Goal: Task Accomplishment & Management: Use online tool/utility

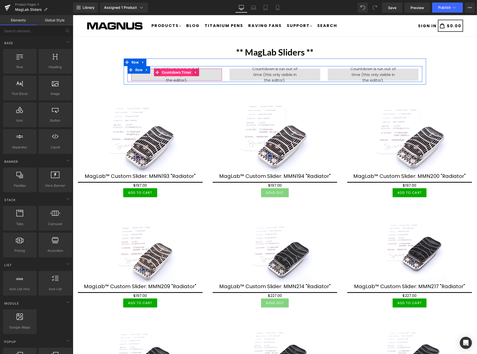
click at [175, 73] on span "Countdown Timer" at bounding box center [176, 72] width 32 height 8
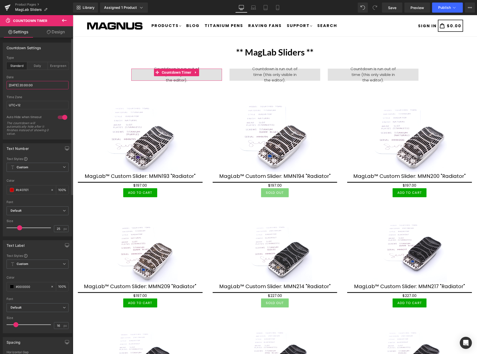
click at [48, 84] on input "2025/09/01 20:00:00" at bounding box center [38, 85] width 62 height 8
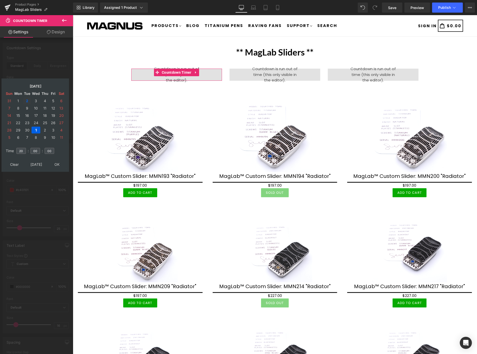
click at [27, 99] on td "2" at bounding box center [27, 100] width 8 height 7
click at [21, 148] on input "20" at bounding box center [21, 151] width 10 height 6
click at [24, 149] on input "20" at bounding box center [21, 151] width 10 height 6
type input "2"
type input "17"
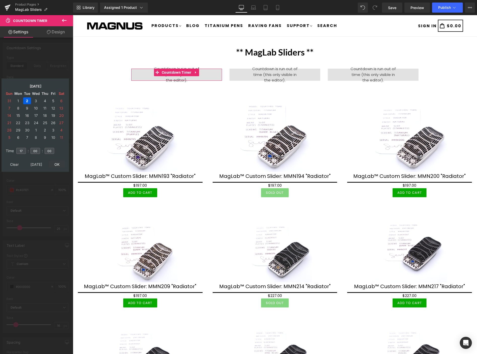
type input "2025/09/02 17:00:00"
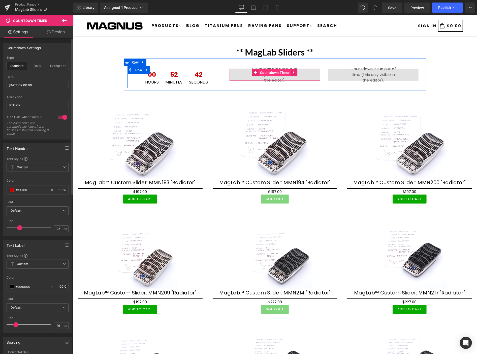
click at [271, 72] on span "Countdown Timer" at bounding box center [275, 73] width 32 height 8
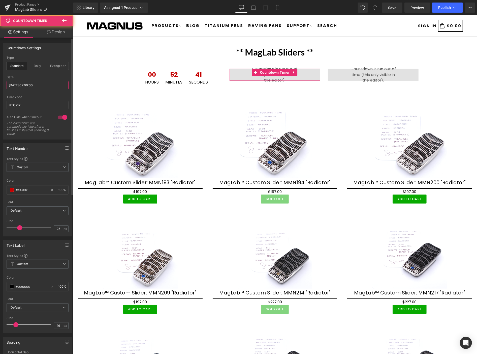
click at [47, 83] on input "2025/09/02 02:00:00" at bounding box center [38, 85] width 62 height 8
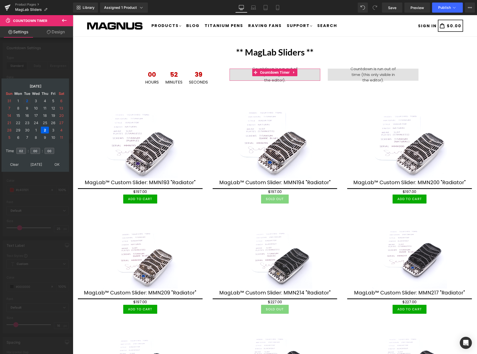
click at [28, 98] on td "2" at bounding box center [27, 100] width 8 height 7
click at [36, 134] on td "8" at bounding box center [36, 137] width 9 height 7
click at [13, 161] on td "Clear" at bounding box center [14, 164] width 18 height 7
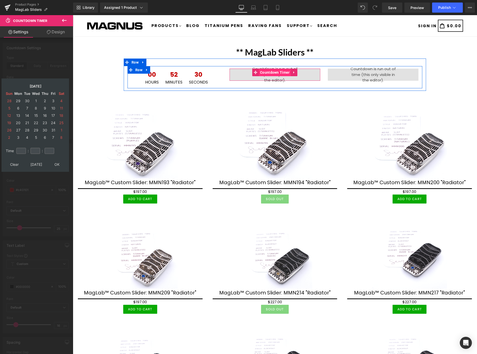
click at [264, 71] on span "Countdown Timer" at bounding box center [275, 72] width 32 height 8
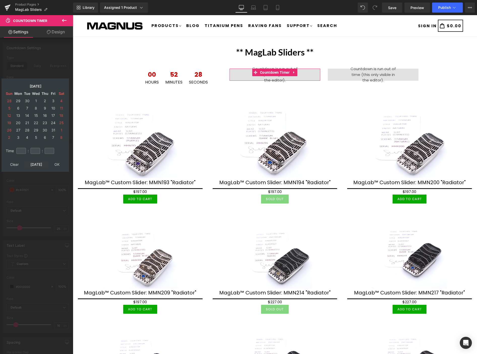
click at [39, 161] on td "Today" at bounding box center [36, 164] width 24 height 7
type input "16"
type input "07"
type input "33"
click at [29, 99] on td "2" at bounding box center [27, 100] width 8 height 7
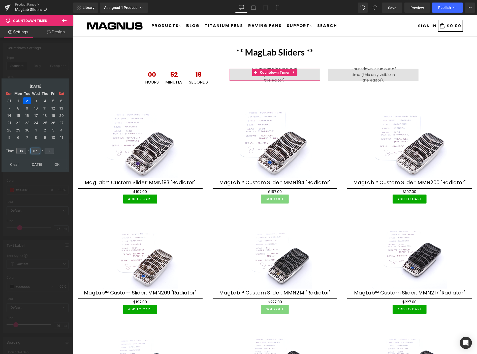
click at [36, 148] on input "07" at bounding box center [35, 151] width 10 height 6
type input "0"
type input "00"
click at [54, 148] on input "33" at bounding box center [50, 151] width 10 height 6
type input "3"
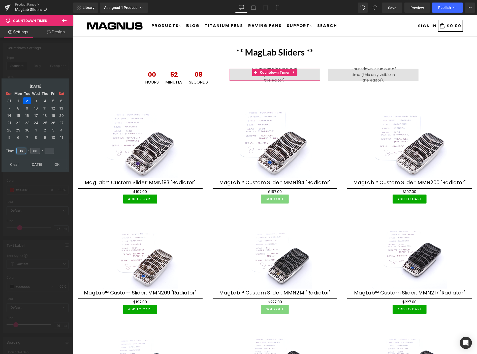
type input "00"
click at [25, 148] on input "16" at bounding box center [21, 151] width 10 height 6
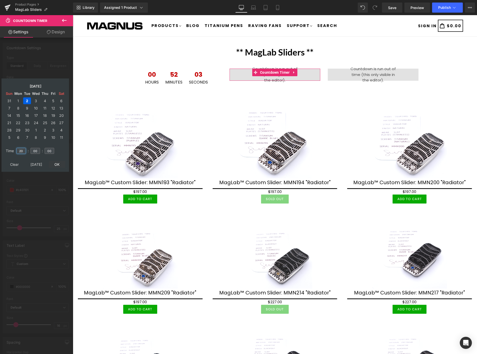
type input "20"
type input "2025/09/02 20:00:00"
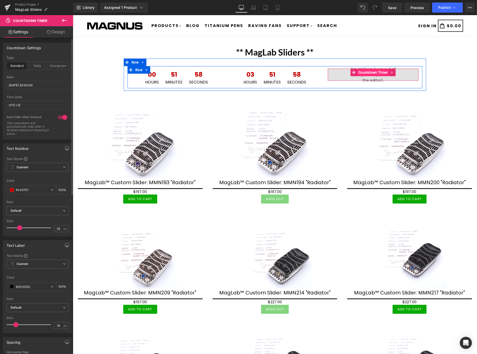
click at [369, 72] on span "Countdown Timer" at bounding box center [373, 72] width 32 height 8
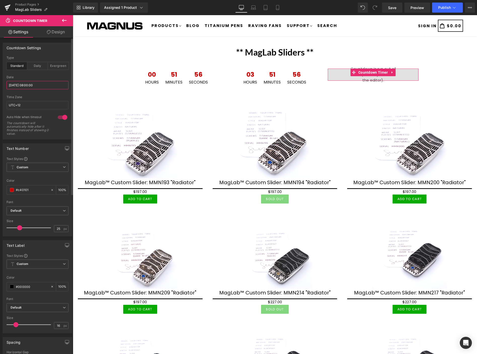
click at [54, 85] on input "2025/09/02 08:00:00" at bounding box center [38, 85] width 62 height 8
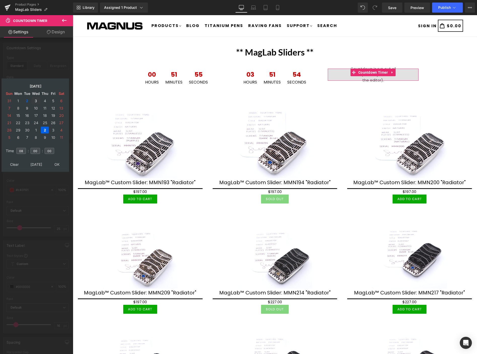
click at [35, 99] on td "3" at bounding box center [36, 100] width 9 height 7
click at [25, 148] on input "08" at bounding box center [21, 151] width 10 height 6
type input "02"
type input "2025/09/03 02:00:00"
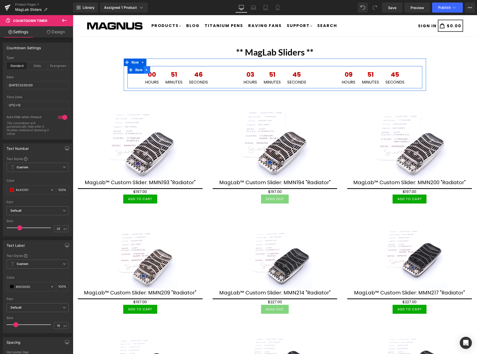
click at [145, 68] on icon at bounding box center [147, 70] width 4 height 4
click at [151, 68] on icon at bounding box center [153, 70] width 4 height 4
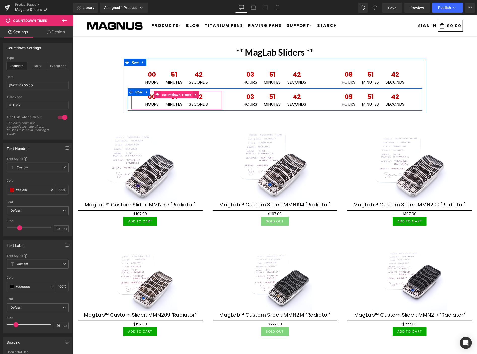
click at [169, 94] on span "Countdown Timer" at bounding box center [176, 95] width 32 height 8
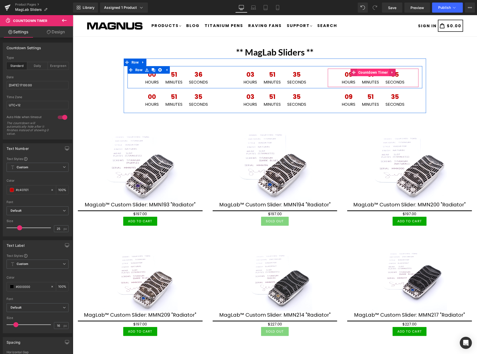
click at [366, 72] on span "Countdown Timer" at bounding box center [373, 72] width 32 height 8
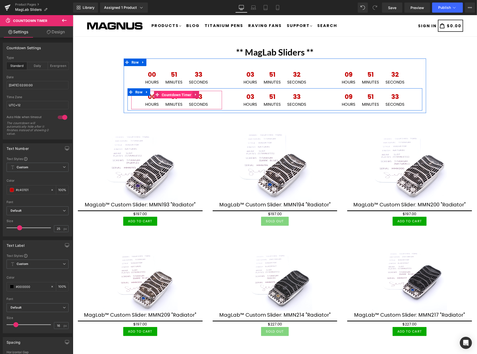
click at [169, 94] on span "Countdown Timer" at bounding box center [176, 95] width 32 height 8
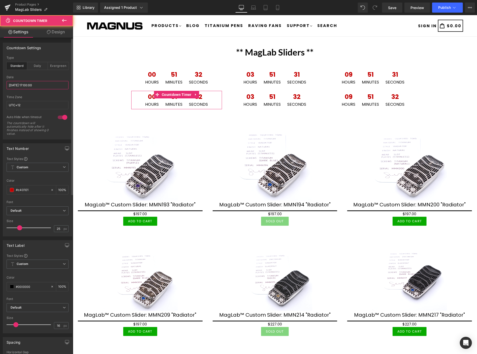
click at [54, 83] on input "2025/09/02 17:00:00" at bounding box center [38, 85] width 62 height 8
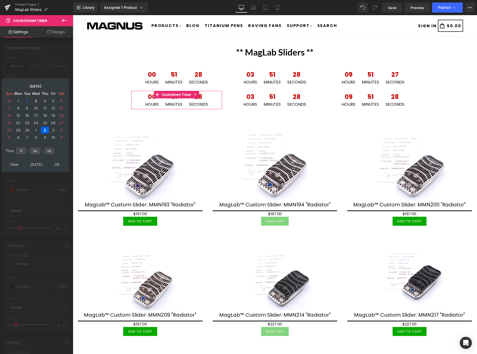
click at [37, 98] on td "3" at bounding box center [36, 100] width 9 height 7
click at [24, 148] on input "17" at bounding box center [21, 151] width 10 height 6
type input "1"
type input "08"
click at [54, 160] on table "Clear Today OK" at bounding box center [35, 164] width 63 height 9
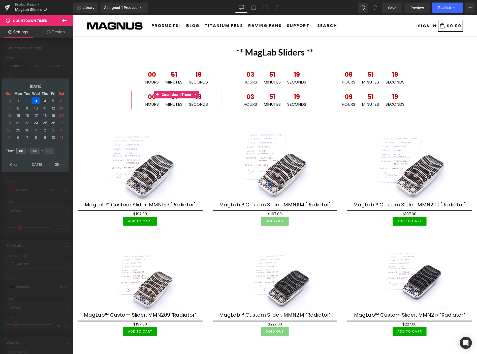
type input "2025/09/03 08:00:00"
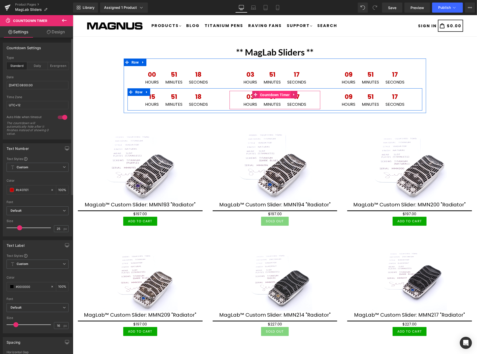
click at [269, 94] on span "Countdown Timer" at bounding box center [275, 95] width 32 height 8
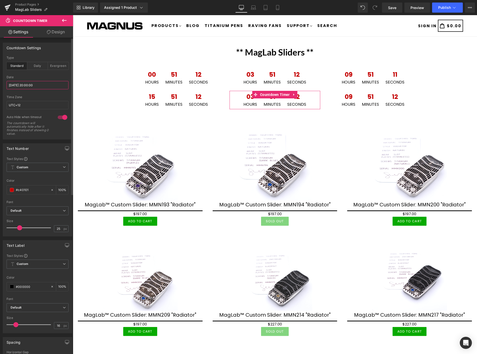
click at [44, 84] on input "2025/09/02 20:00:00" at bounding box center [38, 85] width 62 height 8
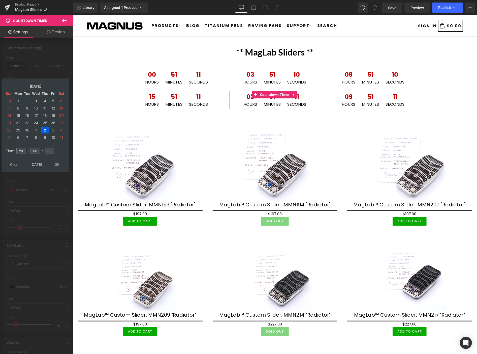
click at [37, 99] on td "3" at bounding box center [36, 100] width 9 height 7
click at [24, 148] on input "20" at bounding box center [21, 151] width 10 height 6
type input "2"
type input "14"
type input "2025/09/03 14:00:00"
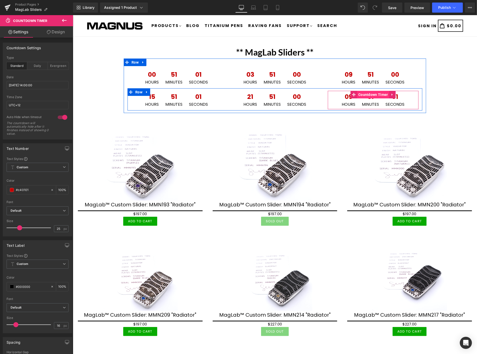
click at [367, 95] on span "Countdown Timer" at bounding box center [373, 94] width 32 height 8
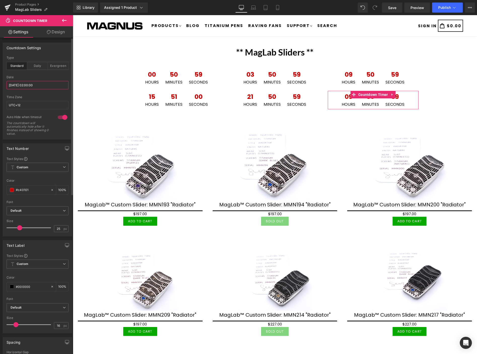
click at [57, 86] on input "2025/09/03 02:00:00" at bounding box center [38, 85] width 62 height 8
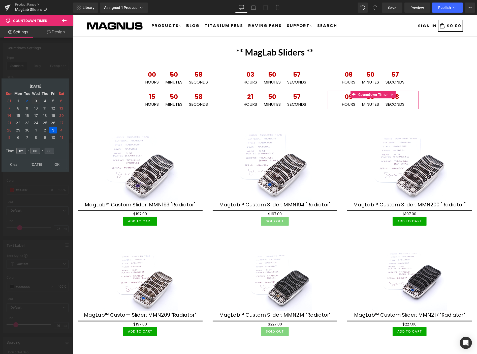
click at [36, 101] on td "3" at bounding box center [36, 100] width 9 height 7
click at [25, 149] on input "02" at bounding box center [21, 151] width 10 height 6
type input "0"
type input "20"
type input "2025/09/03 20:00:00"
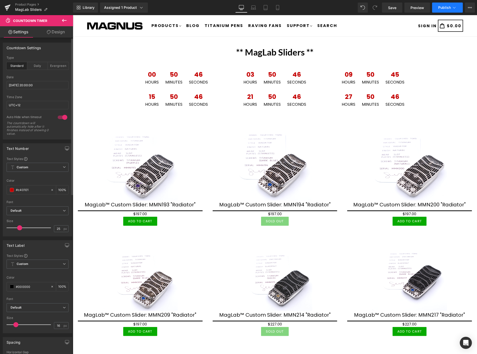
click at [446, 7] on span "Publish" at bounding box center [444, 8] width 13 height 4
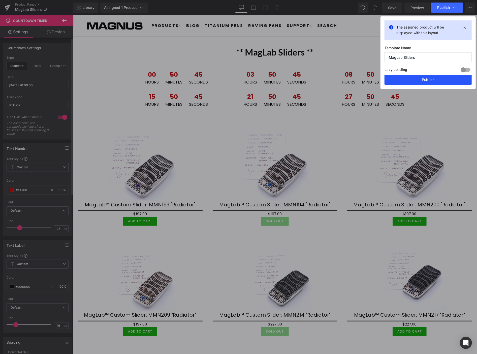
click at [438, 79] on button "Publish" at bounding box center [428, 80] width 87 height 10
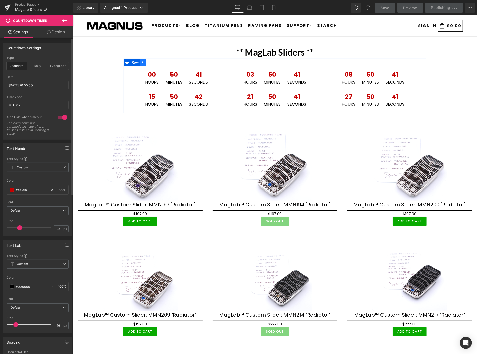
click at [142, 61] on icon at bounding box center [142, 62] width 1 height 2
click at [143, 62] on link at bounding box center [143, 62] width 7 height 8
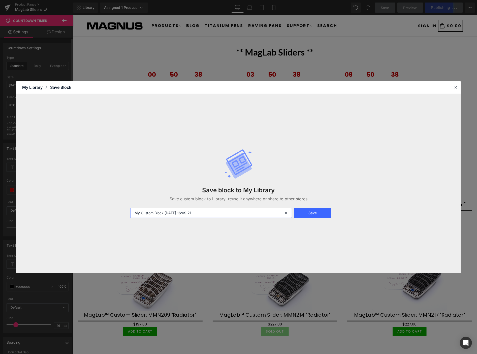
drag, startPoint x: 202, startPoint y: 209, endPoint x: 36, endPoint y: 182, distance: 168.3
click at [35, 182] on div "Save block to My Library Save custom block to Library, reuse it anywhere or sha…" at bounding box center [238, 183] width 445 height 179
type input "M"
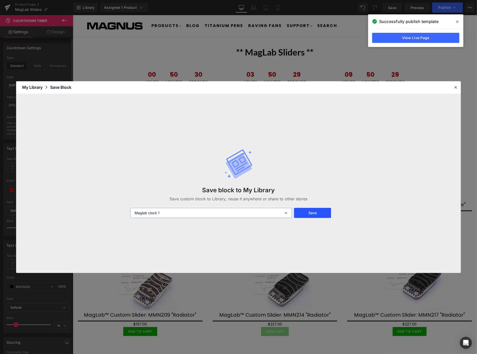
type input "Maglab clock 1"
click at [310, 213] on button "Save" at bounding box center [312, 213] width 37 height 10
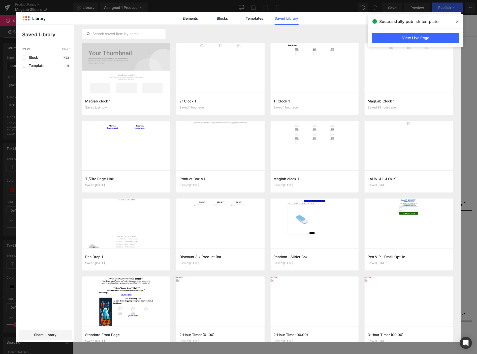
click at [457, 21] on icon at bounding box center [457, 22] width 3 height 4
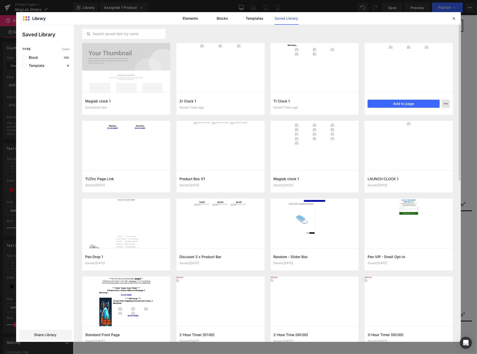
click at [446, 104] on icon "button" at bounding box center [446, 104] width 4 height 4
click at [420, 125] on div "Delete" at bounding box center [420, 125] width 57 height 11
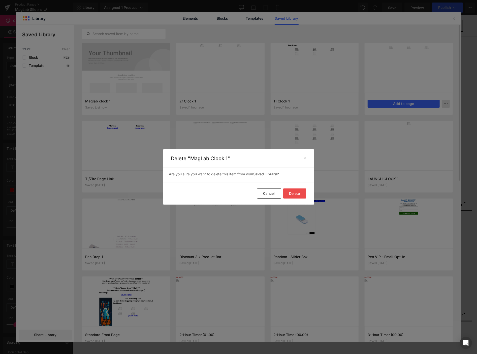
click at [298, 192] on button "Delete" at bounding box center [294, 193] width 23 height 10
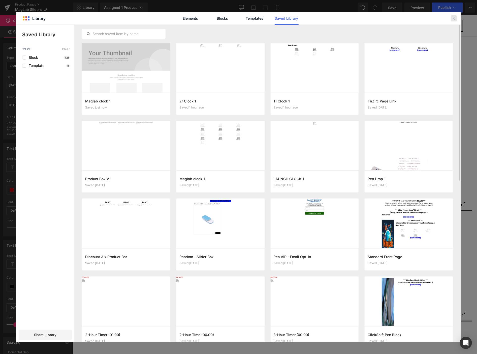
click at [453, 16] on div at bounding box center [454, 18] width 6 height 6
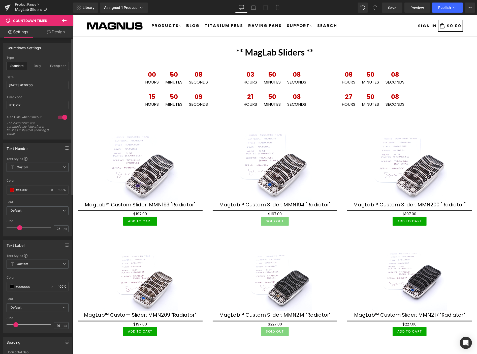
click at [32, 3] on link "Product Pages" at bounding box center [44, 5] width 58 height 4
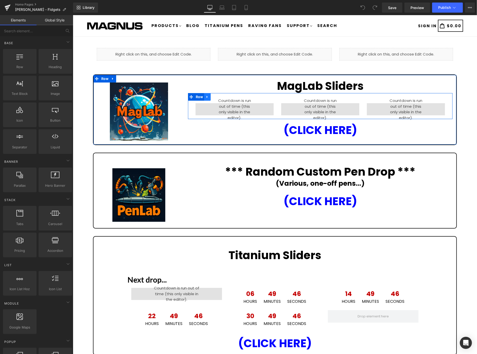
click at [207, 96] on icon at bounding box center [207, 97] width 4 height 4
click at [220, 96] on icon at bounding box center [221, 97] width 4 height 4
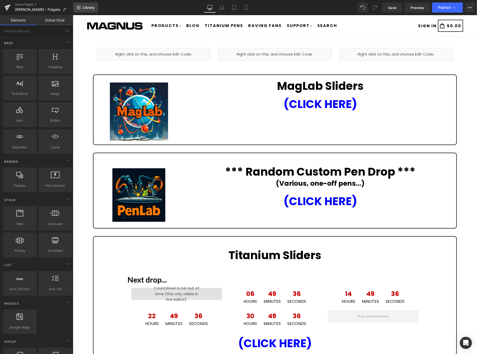
click at [86, 5] on span "Library" at bounding box center [89, 7] width 12 height 5
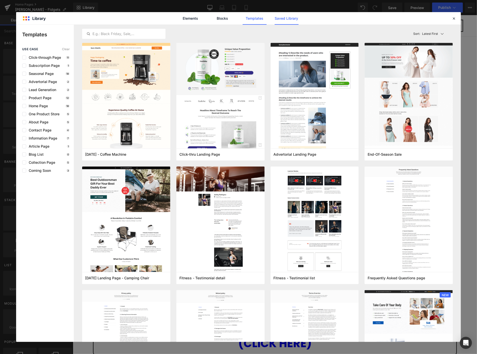
click at [285, 19] on link "Saved Library" at bounding box center [287, 18] width 24 height 13
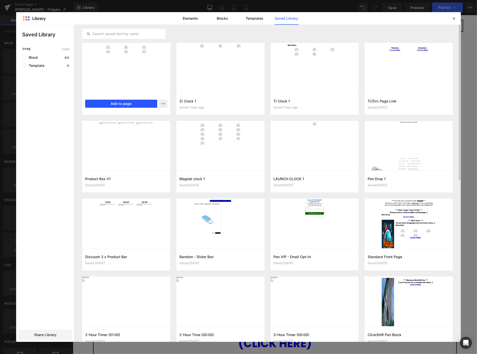
drag, startPoint x: 122, startPoint y: 103, endPoint x: 50, endPoint y: 87, distance: 74.4
click at [122, 103] on button "Add to page" at bounding box center [121, 104] width 72 height 8
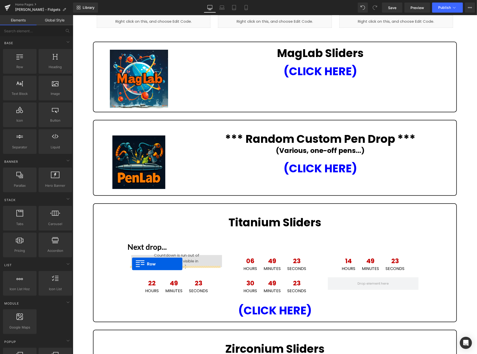
scroll to position [32, 0]
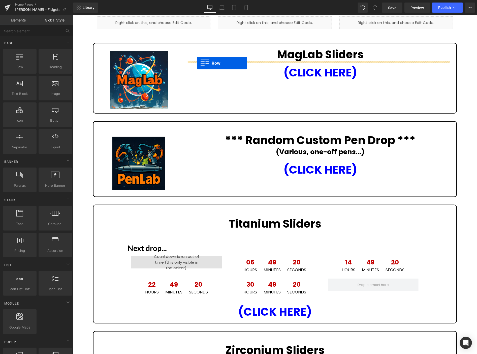
drag, startPoint x: 125, startPoint y: 246, endPoint x: 197, endPoint y: 63, distance: 196.6
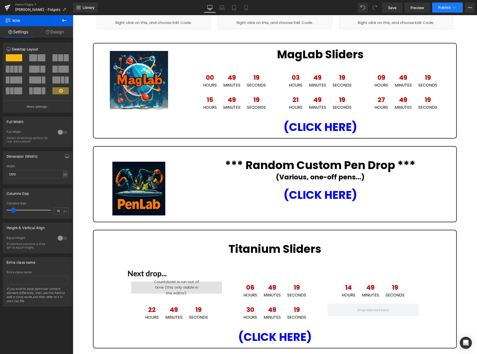
click at [442, 5] on button "Publish" at bounding box center [447, 8] width 31 height 10
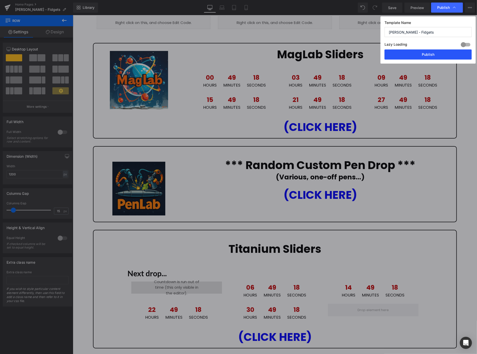
click at [442, 51] on button "Publish" at bounding box center [428, 54] width 87 height 10
